Goal: Navigation & Orientation: Find specific page/section

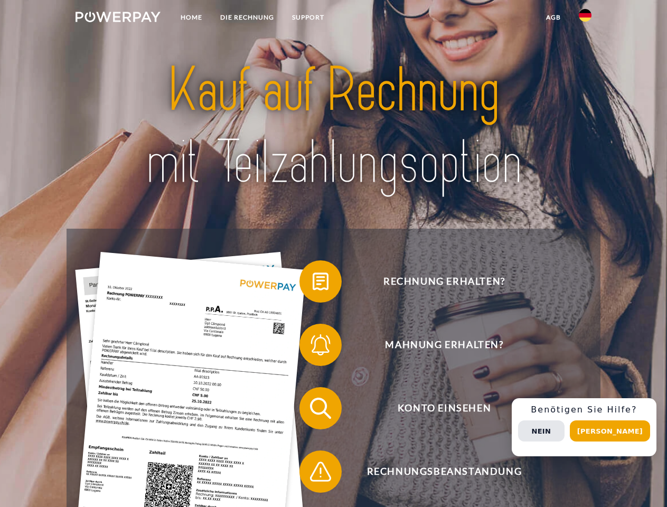
click at [118, 18] on img at bounding box center [118, 17] width 85 height 11
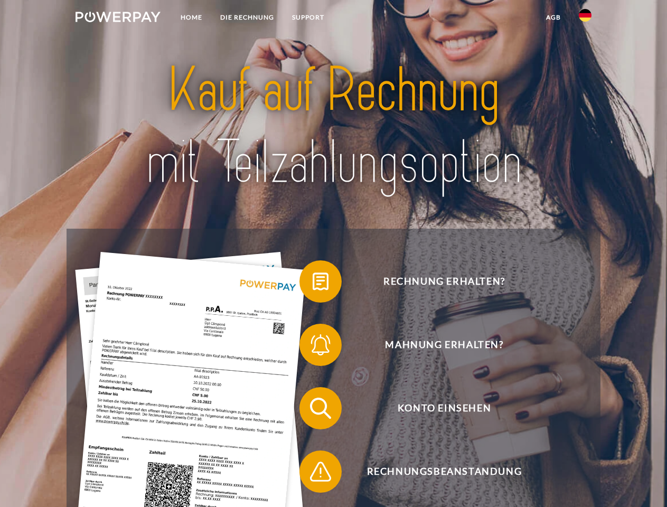
click at [585, 18] on img at bounding box center [585, 15] width 13 height 13
click at [553, 17] on link "agb" at bounding box center [553, 17] width 33 height 19
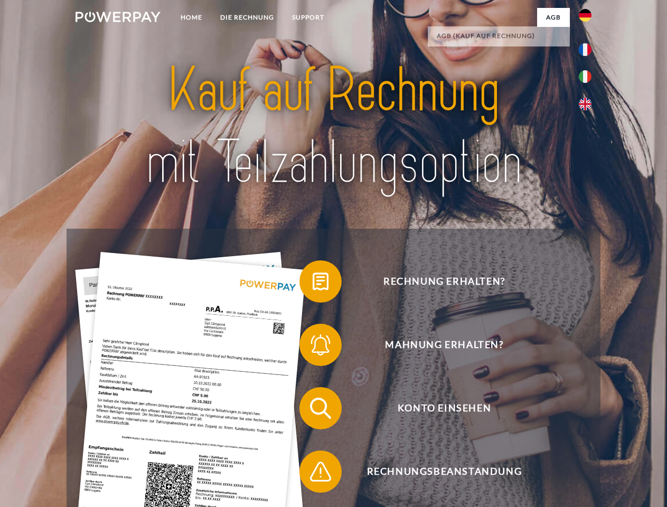
click at [313, 284] on span at bounding box center [304, 281] width 53 height 53
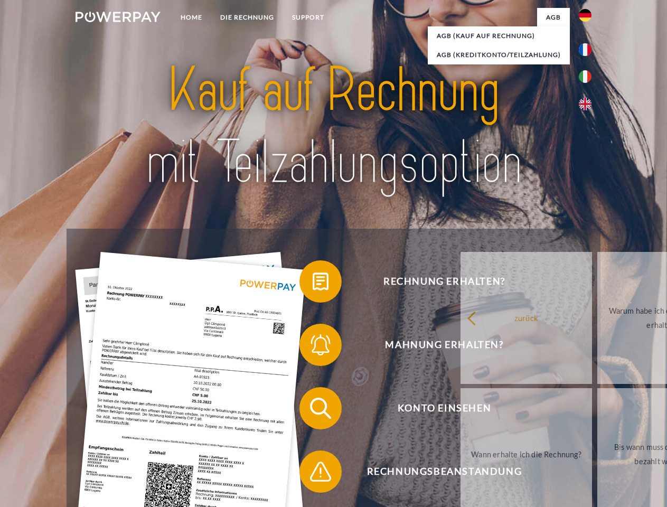
click at [461, 347] on link "zurück" at bounding box center [527, 318] width 132 height 132
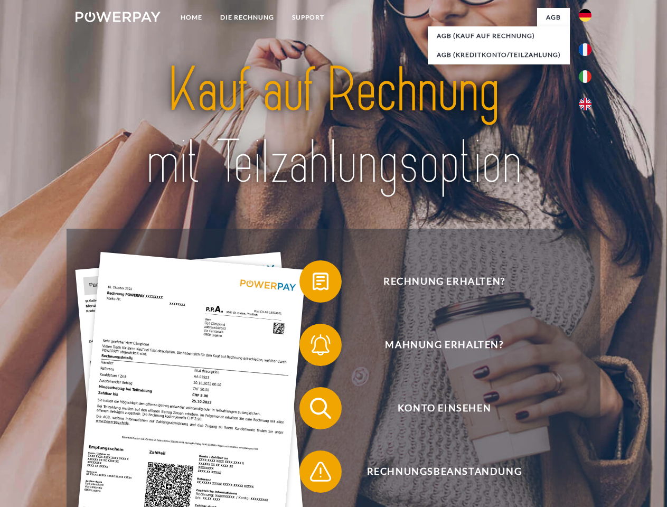
click at [313, 410] on div "Rechnung erhalten? Mahnung erhalten? Konto einsehen" at bounding box center [333, 440] width 533 height 423
click at [313, 474] on span at bounding box center [304, 471] width 53 height 53
click at [588, 427] on div "Rechnung erhalten? Mahnung erhalten? Konto einsehen" at bounding box center [333, 440] width 533 height 423
click at [562, 429] on span "Konto einsehen" at bounding box center [444, 408] width 259 height 42
click at [614, 431] on header "Home DIE RECHNUNG SUPPORT" at bounding box center [333, 364] width 667 height 729
